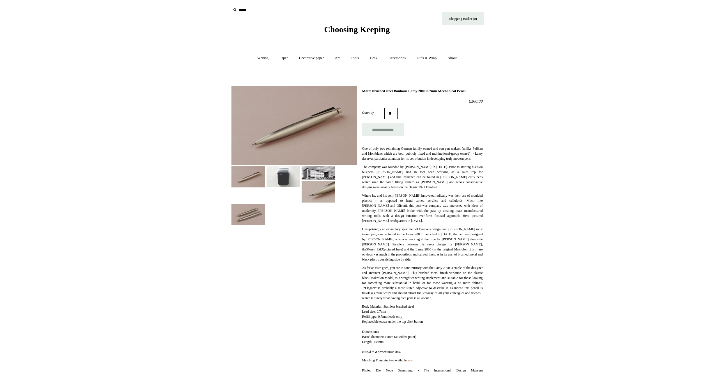
click at [252, 219] on img at bounding box center [248, 214] width 34 height 21
click at [262, 57] on link "Writing +" at bounding box center [262, 58] width 21 height 15
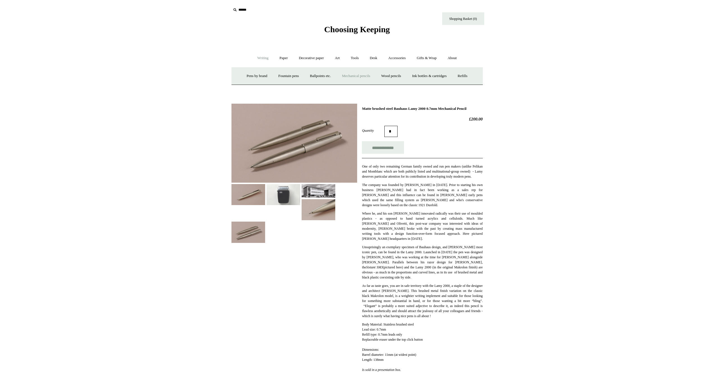
click at [353, 77] on link "Mechanical pencils +" at bounding box center [356, 76] width 38 height 15
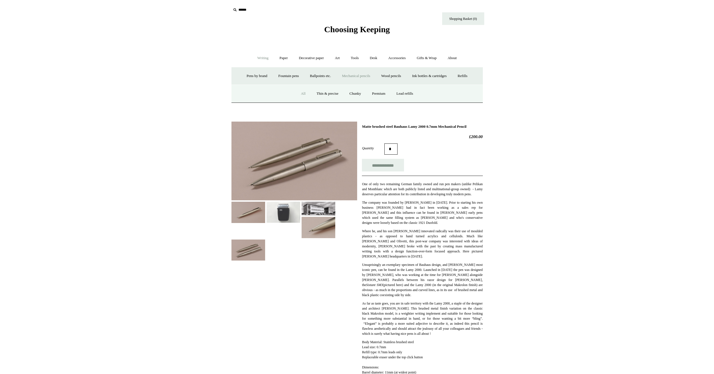
click at [302, 92] on link "All" at bounding box center [303, 93] width 15 height 15
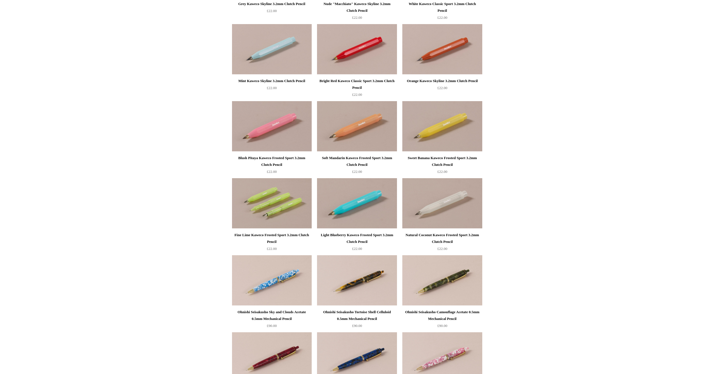
scroll to position [658, 0]
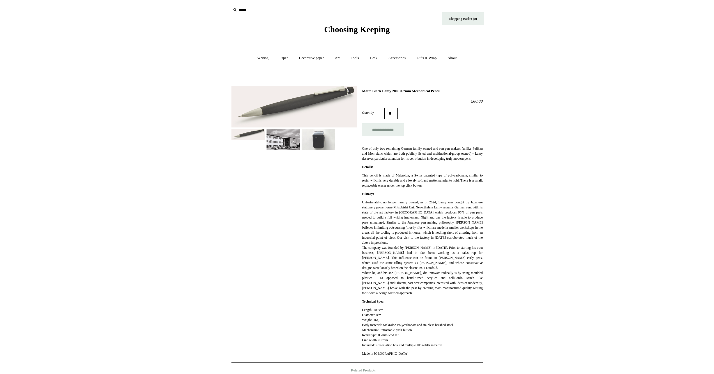
click at [350, 102] on img at bounding box center [294, 107] width 126 height 42
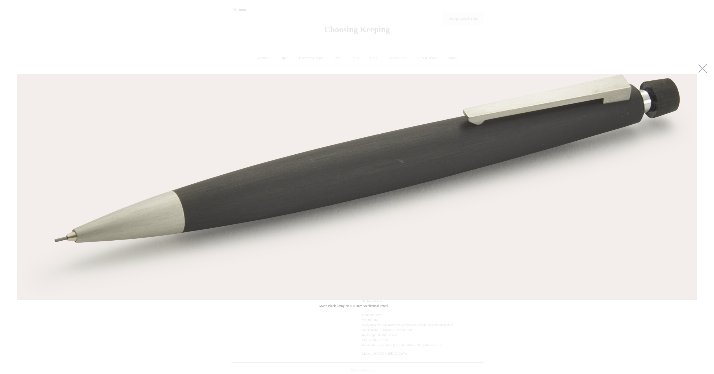
click at [705, 68] on link at bounding box center [702, 68] width 11 height 11
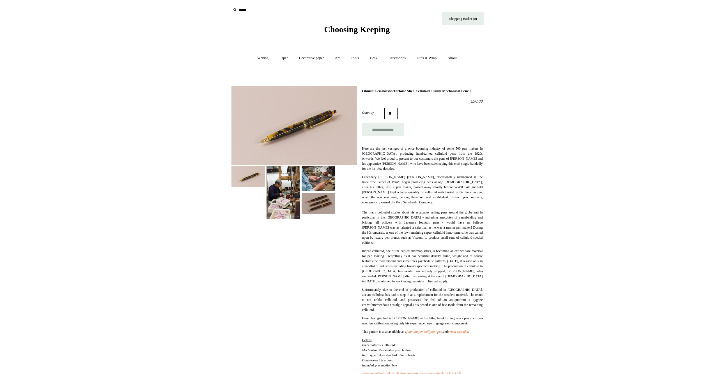
click at [306, 140] on img at bounding box center [294, 125] width 126 height 79
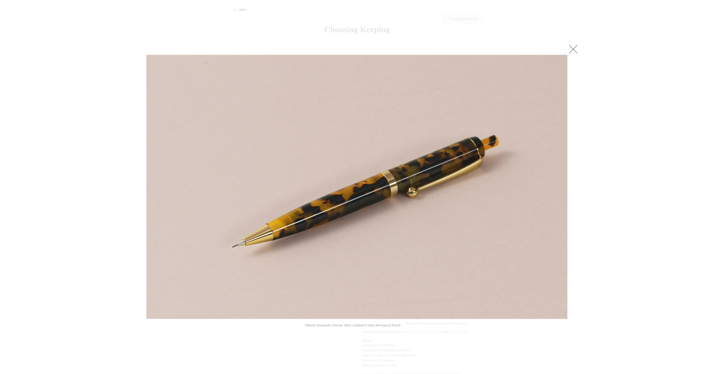
click at [573, 47] on link at bounding box center [572, 48] width 11 height 11
